Goal: Navigation & Orientation: Find specific page/section

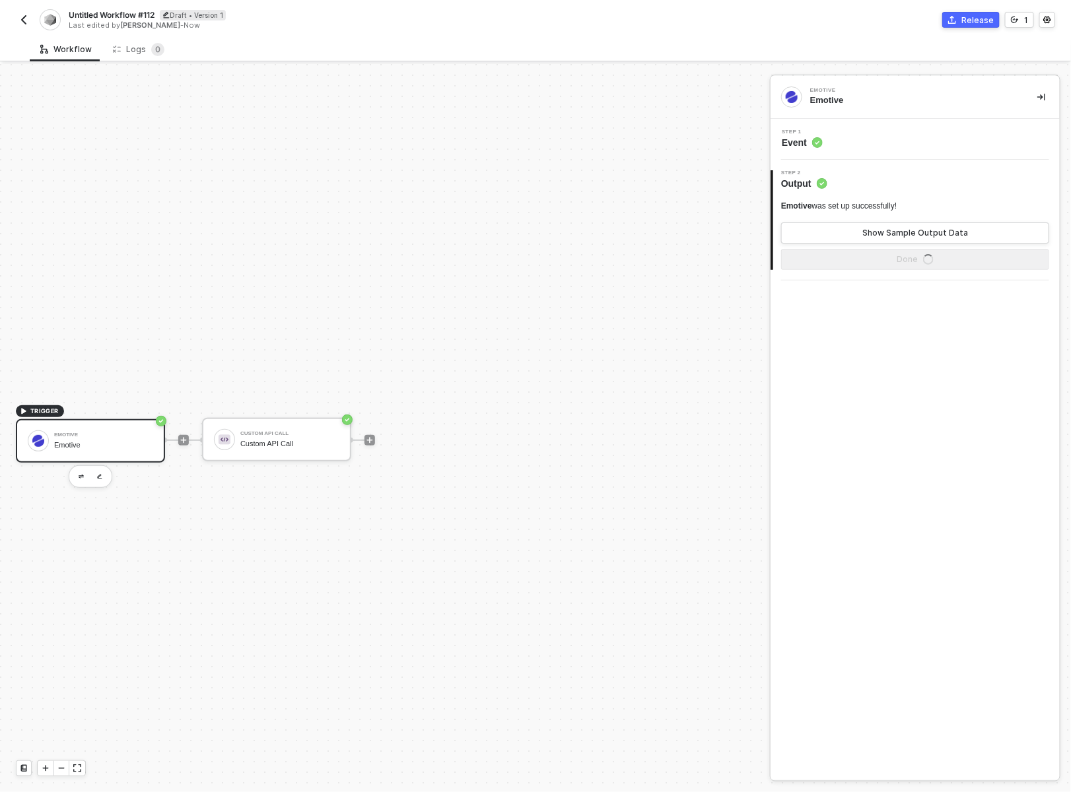
scroll to position [24, 0]
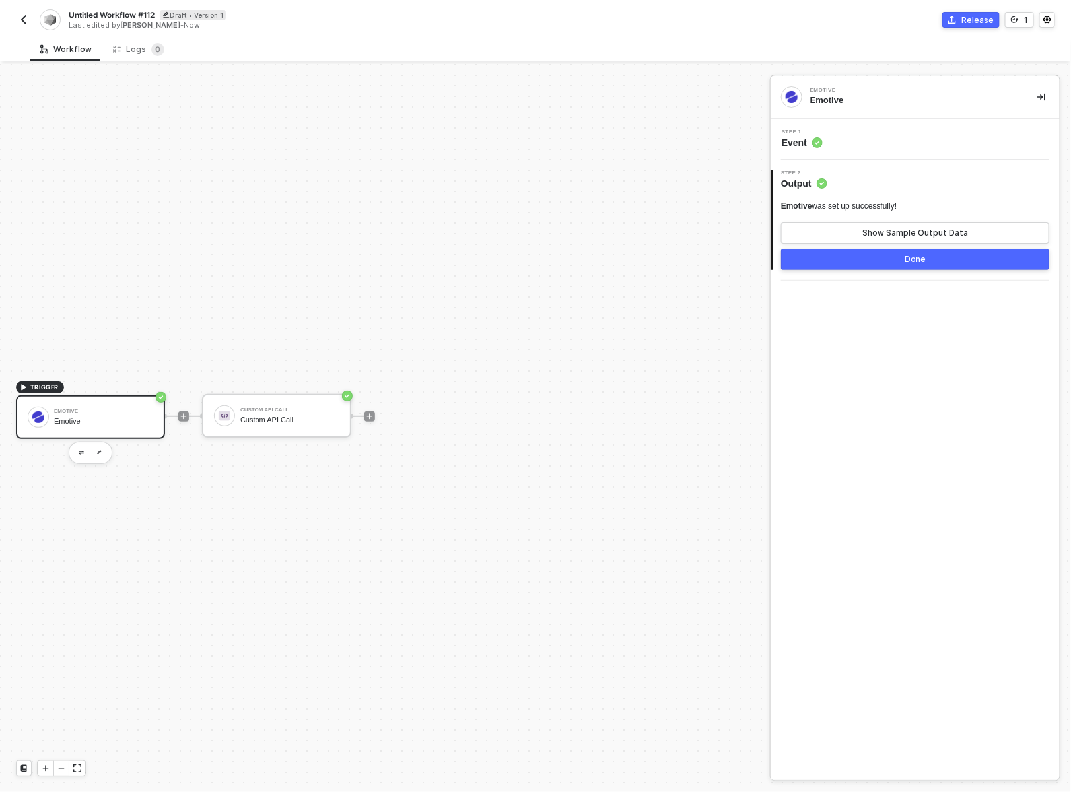
click at [24, 20] on img "button" at bounding box center [23, 20] width 11 height 11
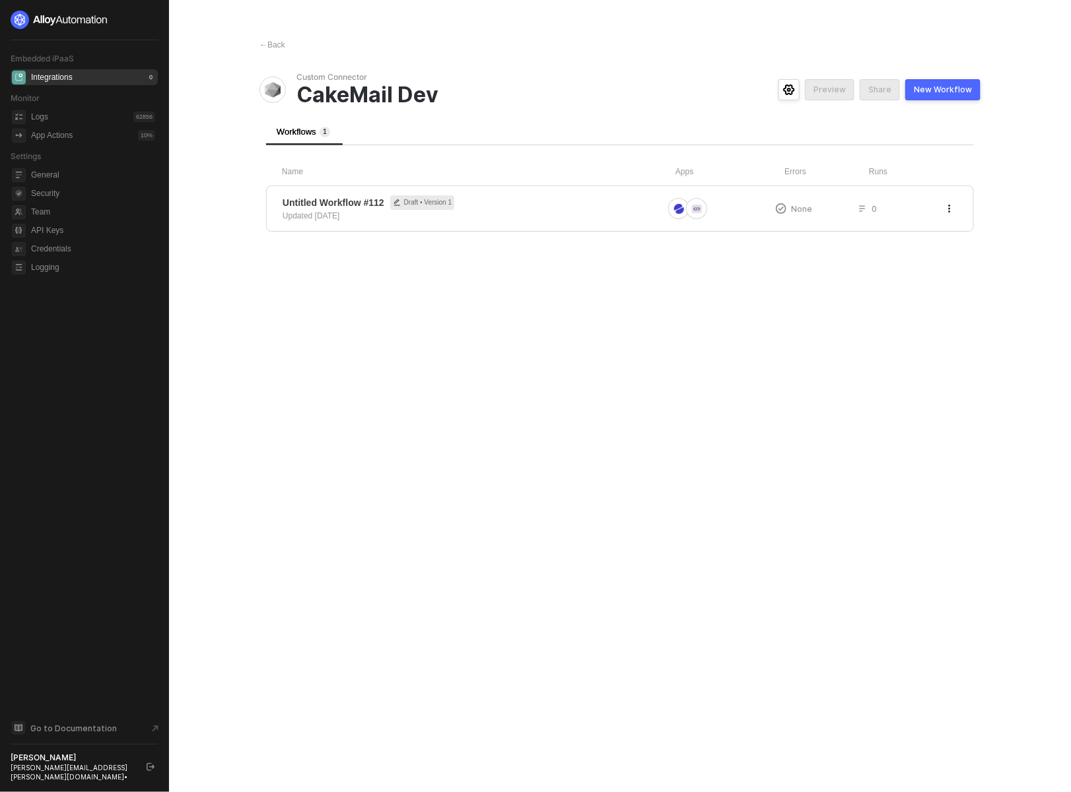
click at [40, 21] on img at bounding box center [60, 20] width 98 height 18
